Goal: Information Seeking & Learning: Learn about a topic

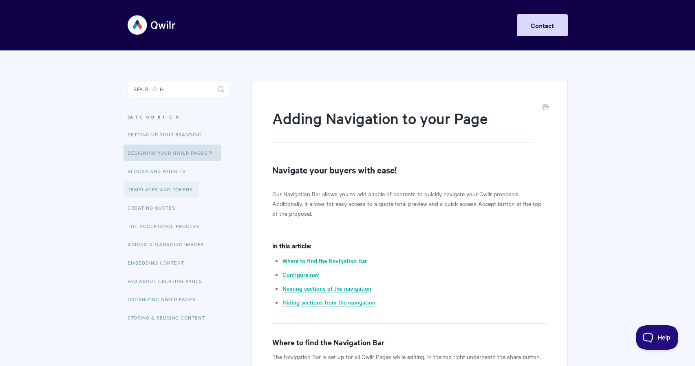
click at [170, 190] on link "Templates and Tokens" at bounding box center [161, 189] width 75 height 16
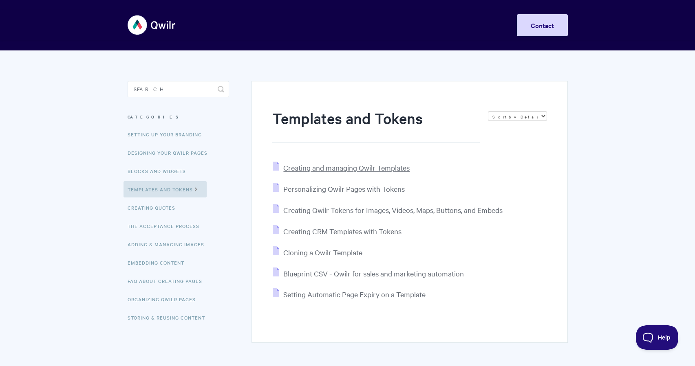
click at [343, 166] on span "Creating and managing Qwilr Templates" at bounding box center [346, 167] width 126 height 9
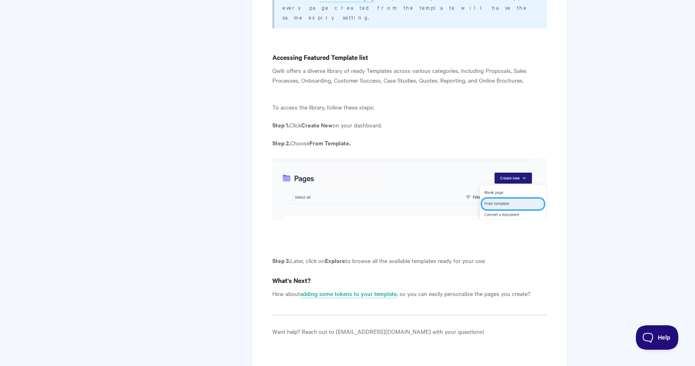
scroll to position [3027, 0]
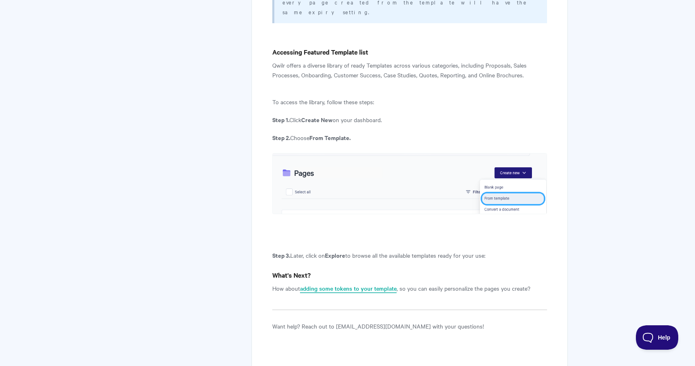
click at [371, 285] on link "adding some tokens to your template" at bounding box center [348, 289] width 97 height 9
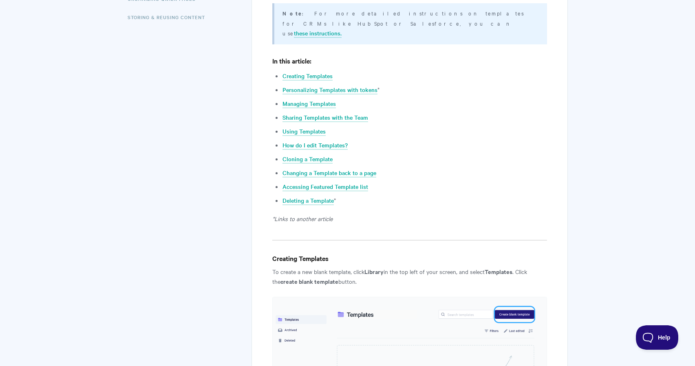
scroll to position [0, 0]
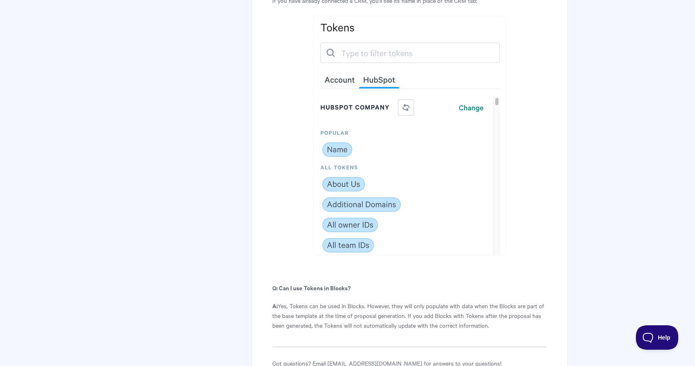
scroll to position [4493, 0]
